Goal: Task Accomplishment & Management: Manage account settings

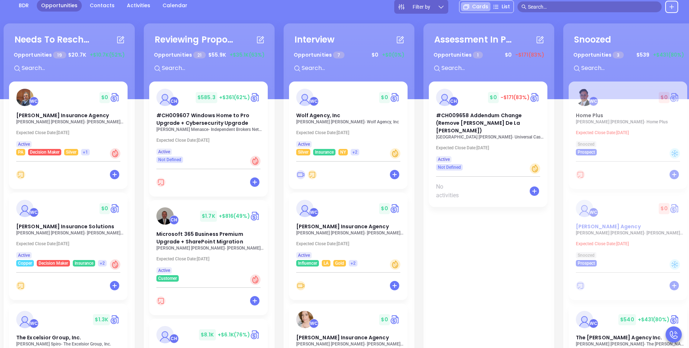
scroll to position [83, 0]
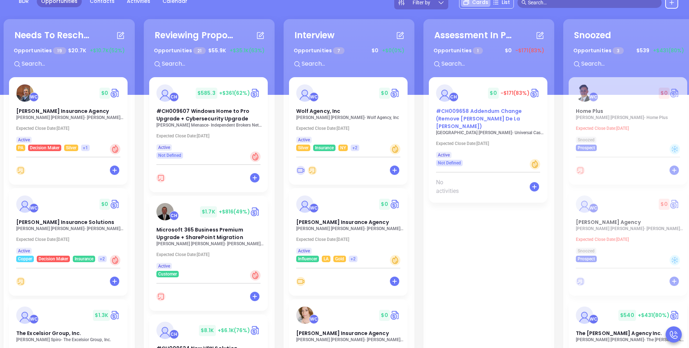
click at [475, 121] on span "#CH009658 Addendum Change (Remove [PERSON_NAME] De La [PERSON_NAME])" at bounding box center [479, 118] width 86 height 22
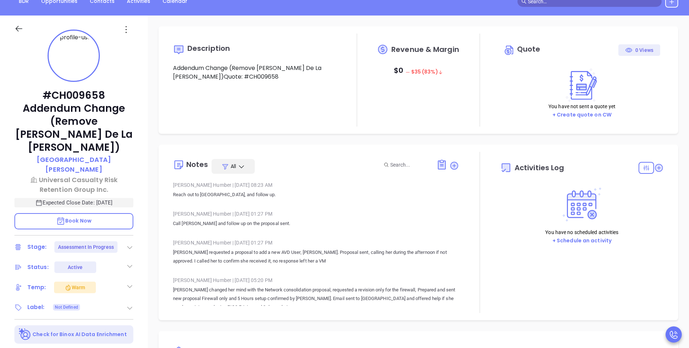
type input "[DATE]"
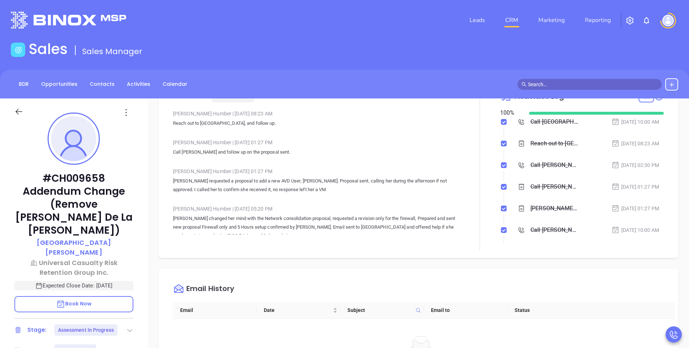
scroll to position [209, 0]
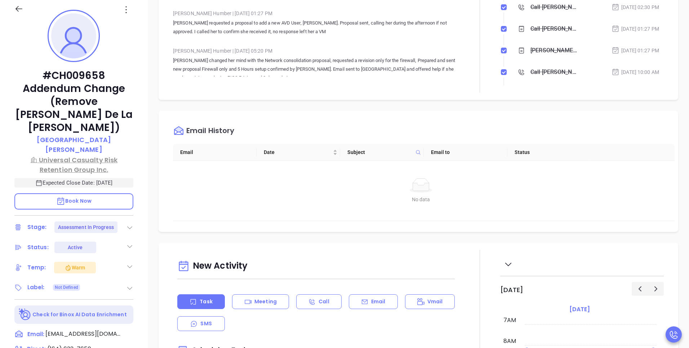
type input "[PERSON_NAME]"
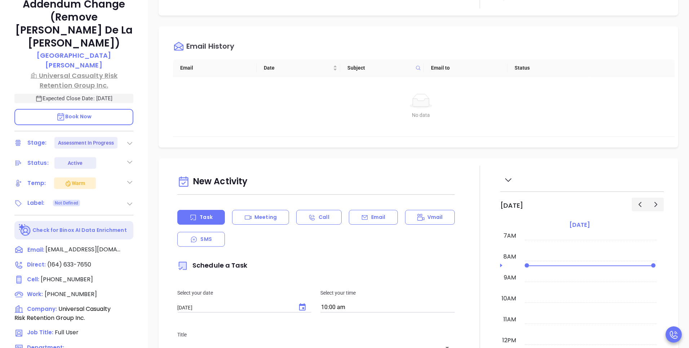
scroll to position [188, 0]
click at [130, 141] on icon at bounding box center [129, 142] width 5 height 3
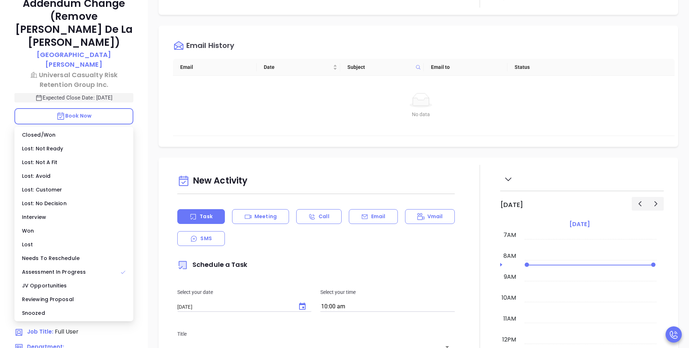
click at [130, 139] on icon at bounding box center [129, 142] width 7 height 7
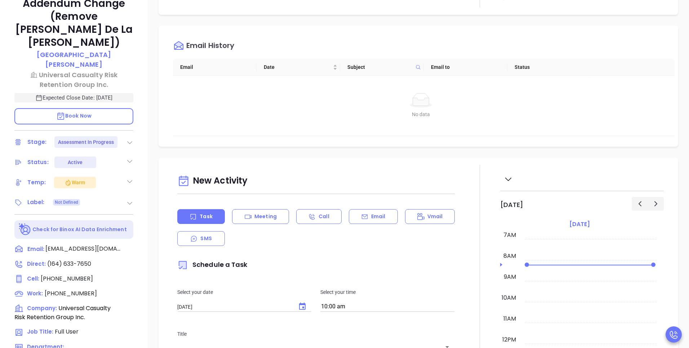
click at [127, 139] on icon at bounding box center [129, 142] width 7 height 7
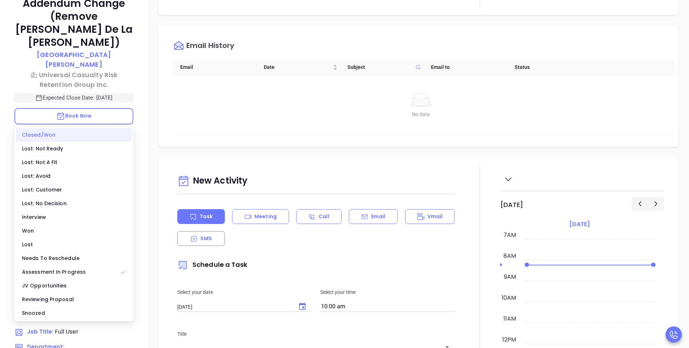
click at [97, 134] on div "Closed/Won" at bounding box center [74, 135] width 116 height 14
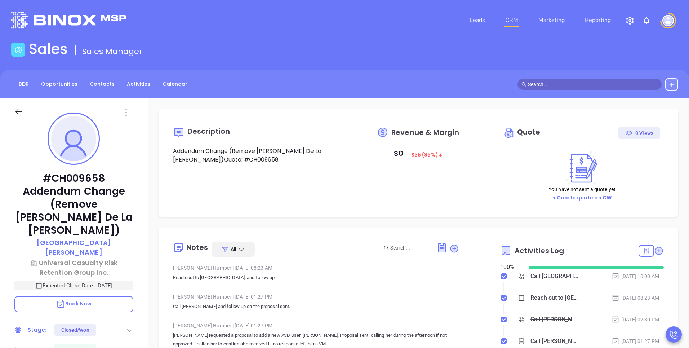
type input "[PERSON_NAME]"
click at [599, 21] on link "Reporting" at bounding box center [598, 20] width 32 height 14
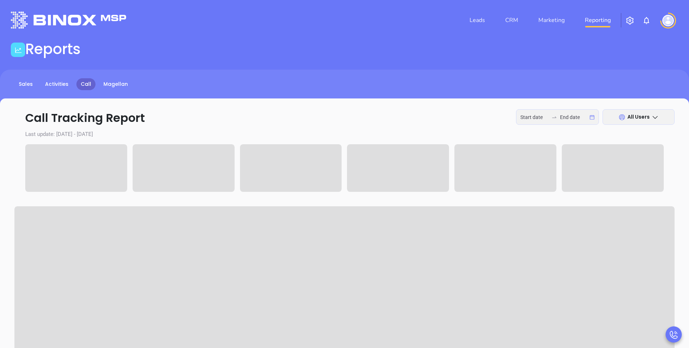
type input "[DATE]"
